Goal: Find specific page/section: Find specific page/section

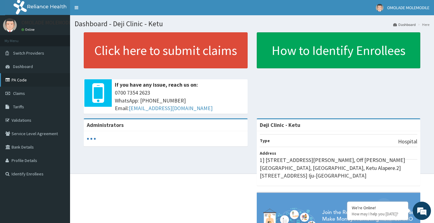
click at [30, 80] on link "PA Code" at bounding box center [35, 79] width 70 height 13
click at [24, 83] on link "PA Code" at bounding box center [35, 79] width 70 height 13
click at [52, 76] on link "PA Code" at bounding box center [35, 79] width 70 height 13
click at [23, 80] on link "PA Code" at bounding box center [35, 79] width 70 height 13
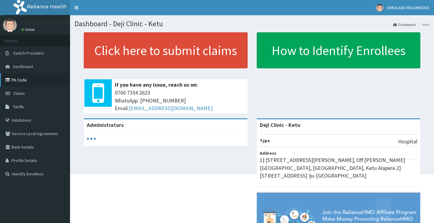
click at [35, 82] on link "PA Code" at bounding box center [35, 79] width 70 height 13
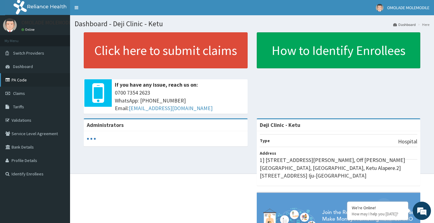
click at [21, 78] on link "PA Code" at bounding box center [35, 79] width 70 height 13
